Goal: Navigation & Orientation: Find specific page/section

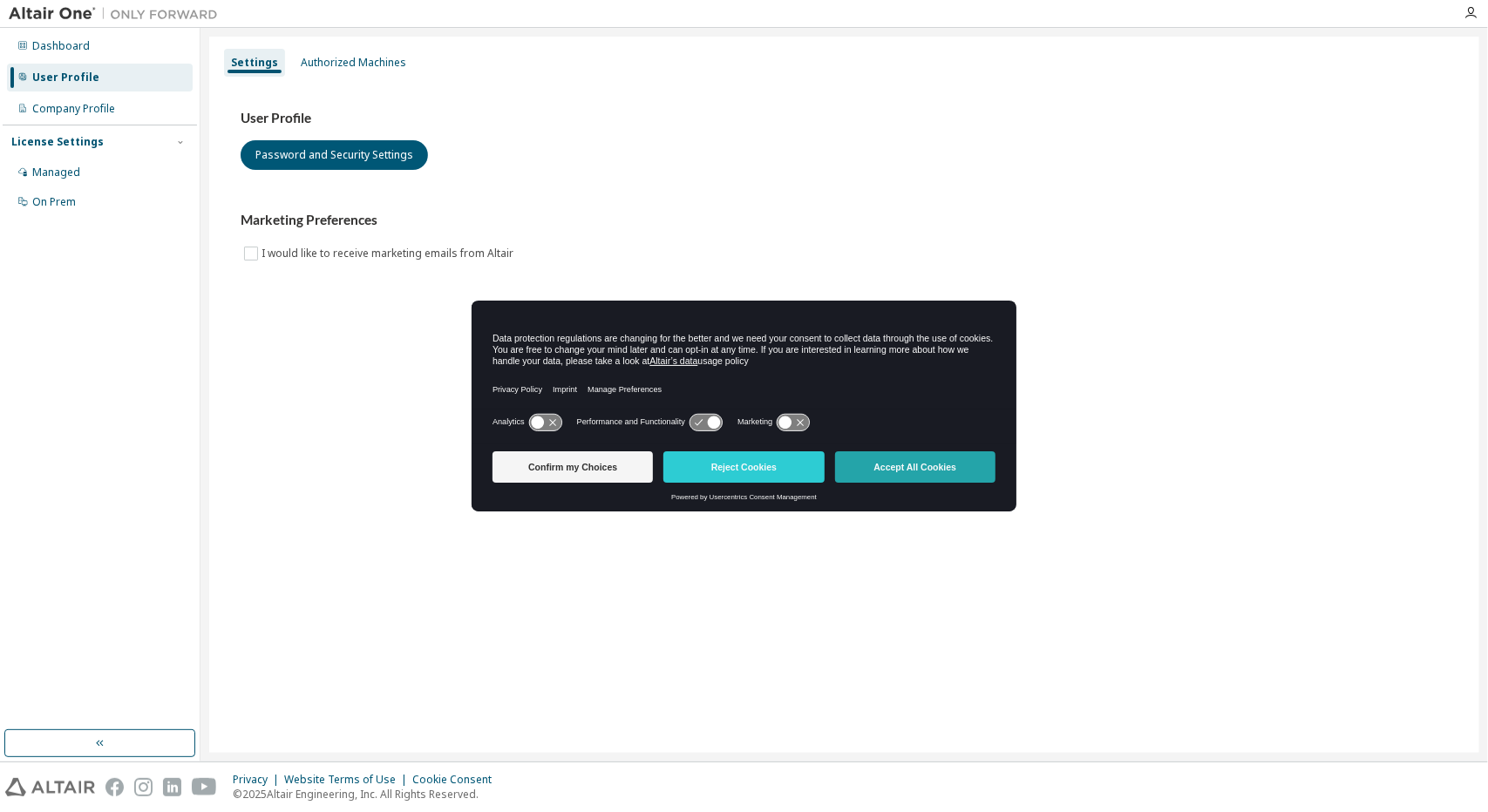
click at [930, 471] on button "Accept All Cookies" at bounding box center [915, 466] width 160 height 31
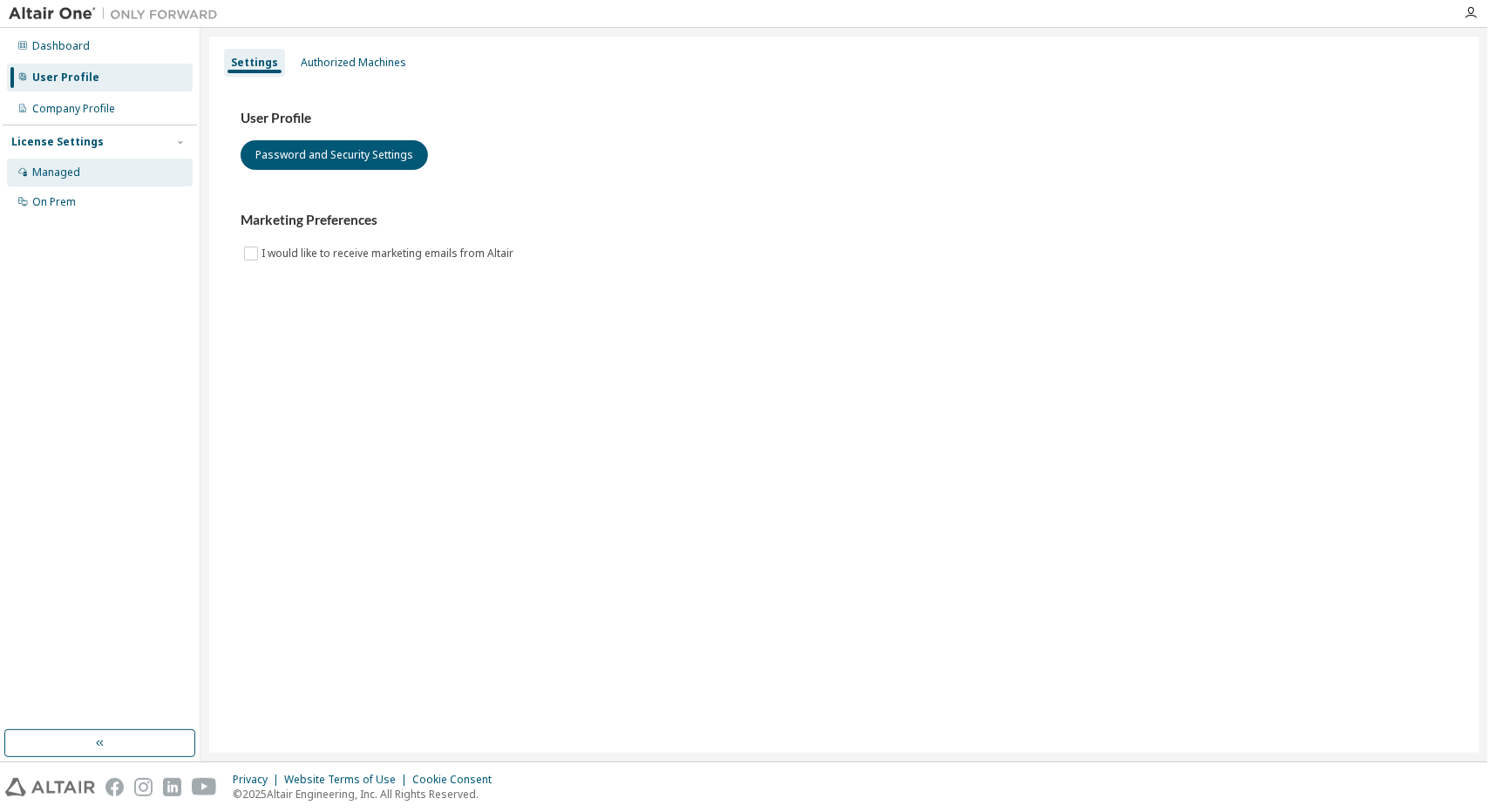
click at [63, 166] on div "Managed" at bounding box center [55, 173] width 48 height 14
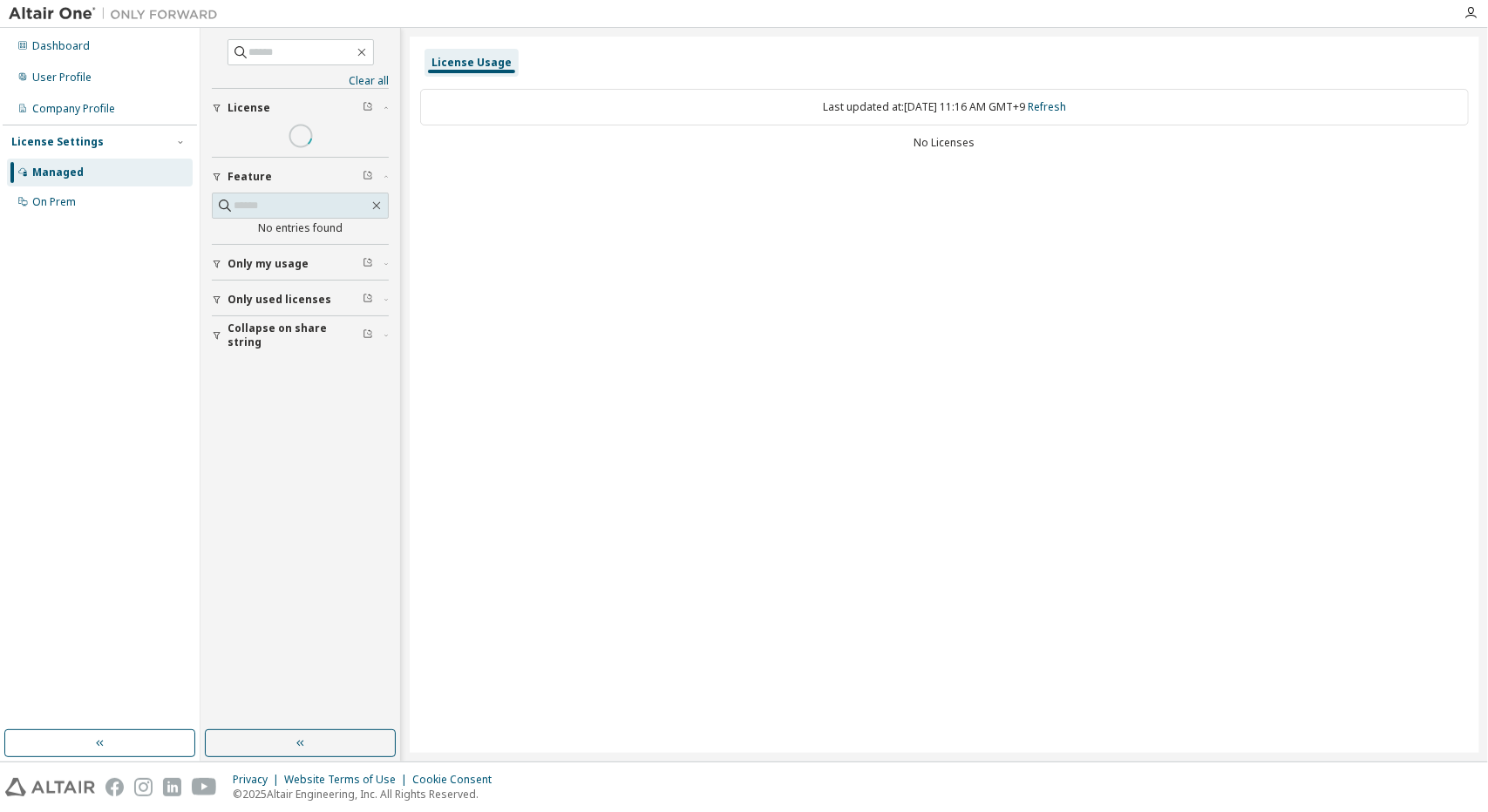
click at [226, 159] on button "Feature" at bounding box center [300, 176] width 177 height 38
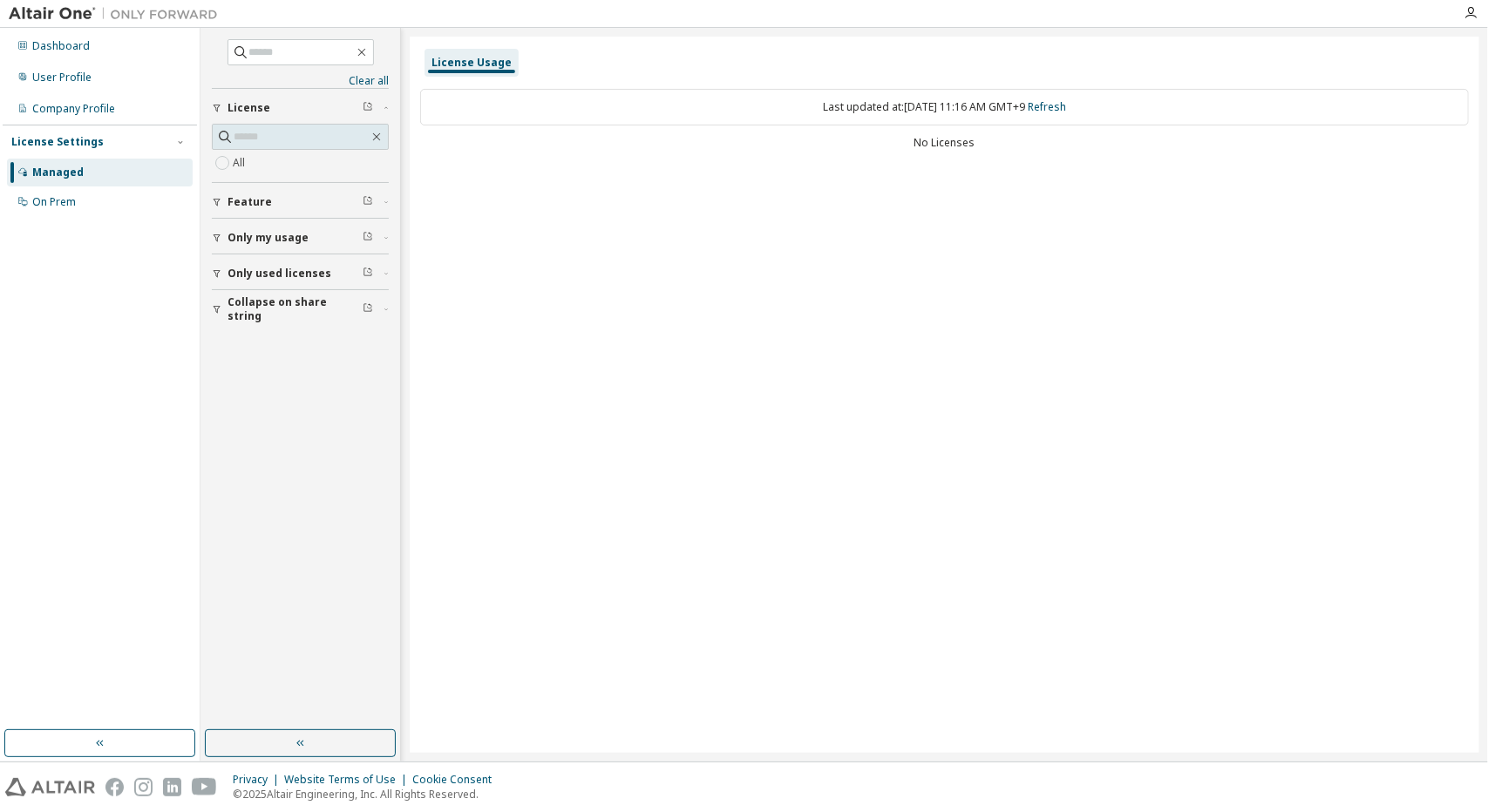
click at [263, 203] on span "Feature" at bounding box center [249, 202] width 44 height 14
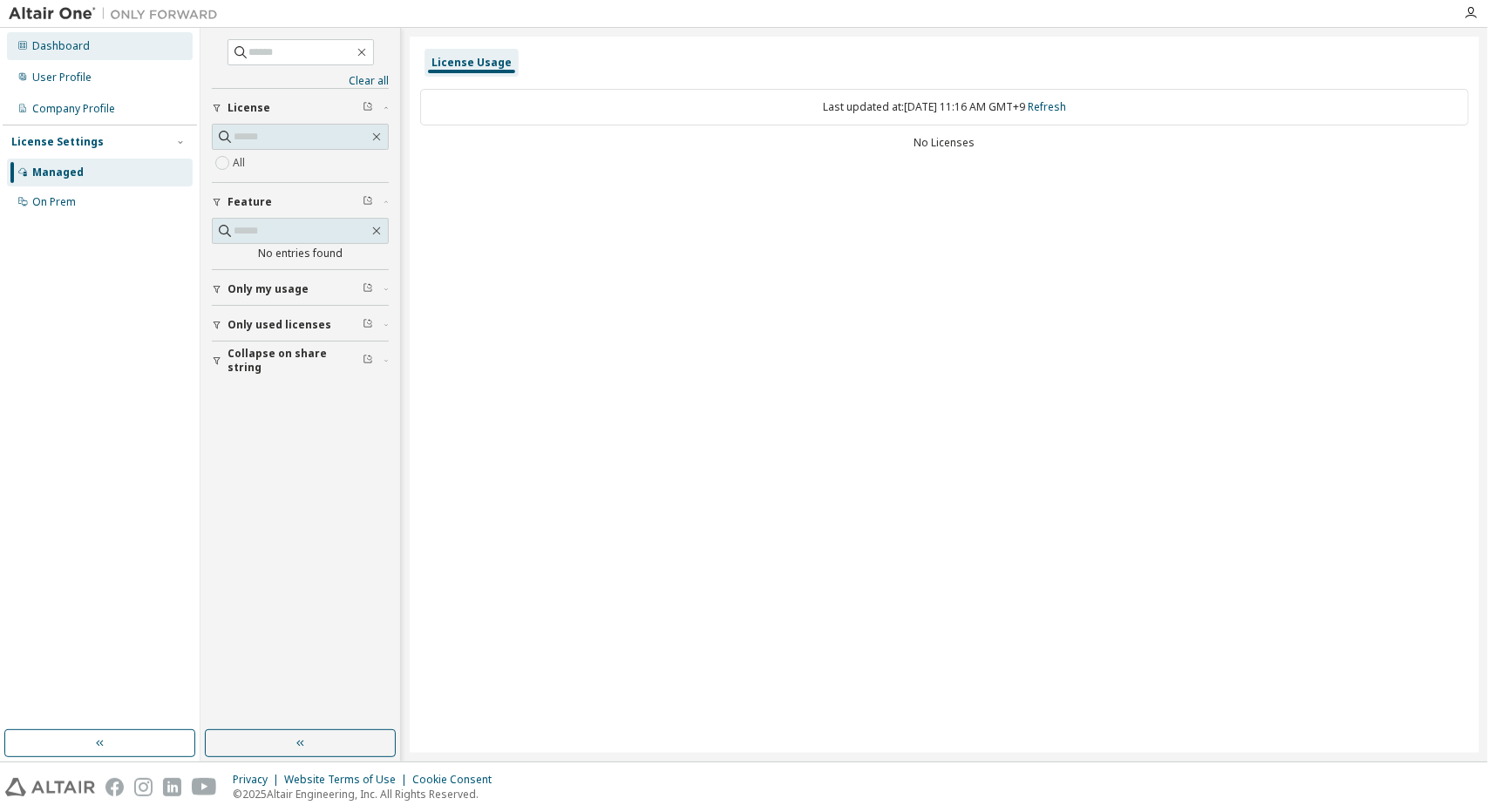
click at [68, 49] on div "Dashboard" at bounding box center [60, 46] width 57 height 14
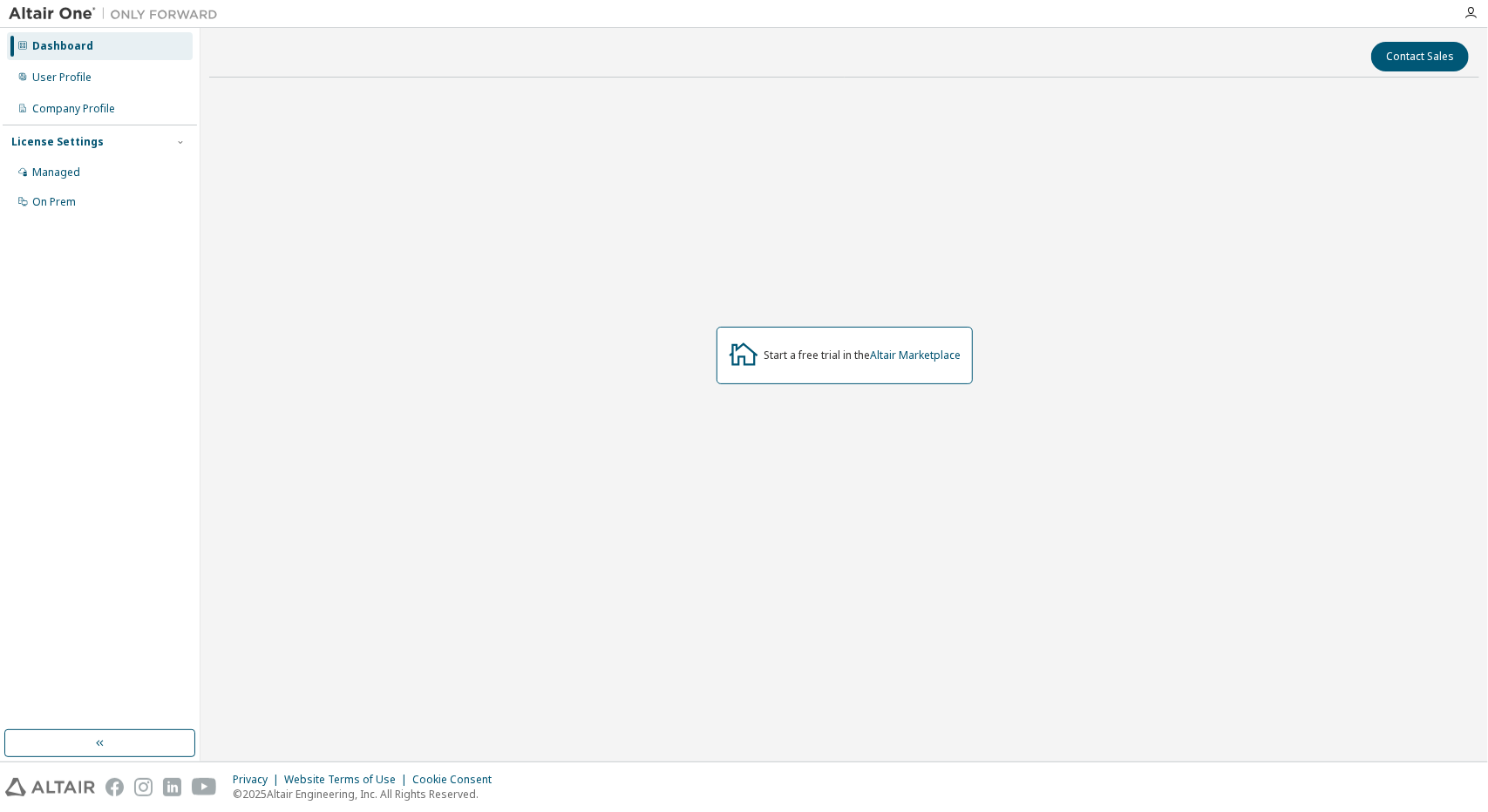
click at [838, 353] on div "Start a free trial in the Altair Marketplace" at bounding box center [863, 355] width 197 height 14
click at [1469, 9] on icon "button" at bounding box center [1470, 13] width 14 height 14
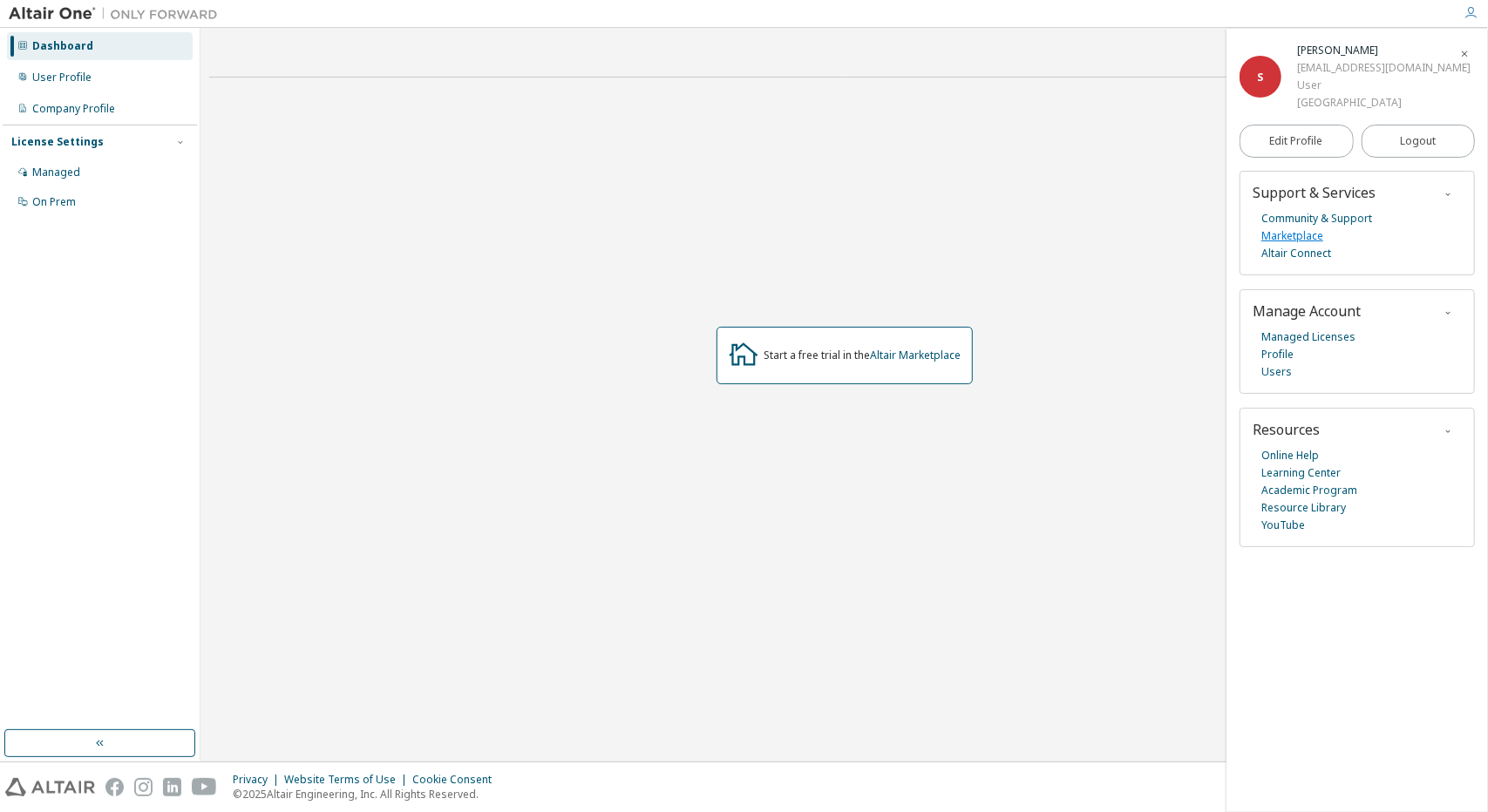
click at [1314, 237] on link "Marketplace" at bounding box center [1292, 235] width 62 height 18
click at [913, 353] on link "Altair Marketplace" at bounding box center [916, 355] width 91 height 15
